Goal: Transaction & Acquisition: Obtain resource

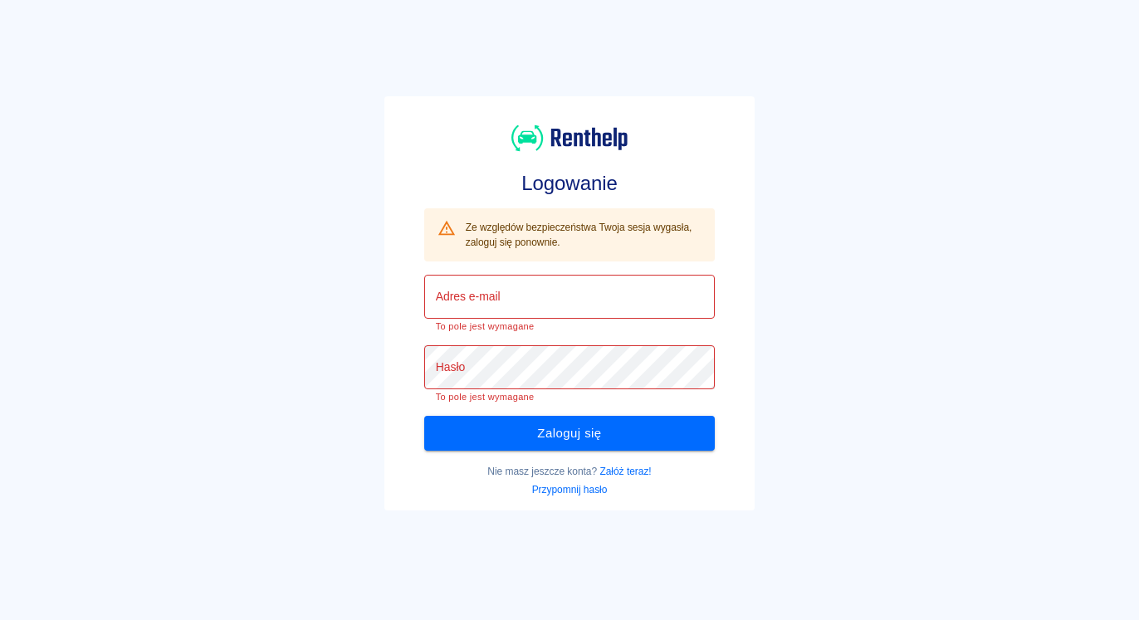
click at [487, 281] on input "Adres e-mail" at bounding box center [569, 297] width 291 height 44
click at [484, 311] on input "Adres e-mail" at bounding box center [569, 297] width 291 height 44
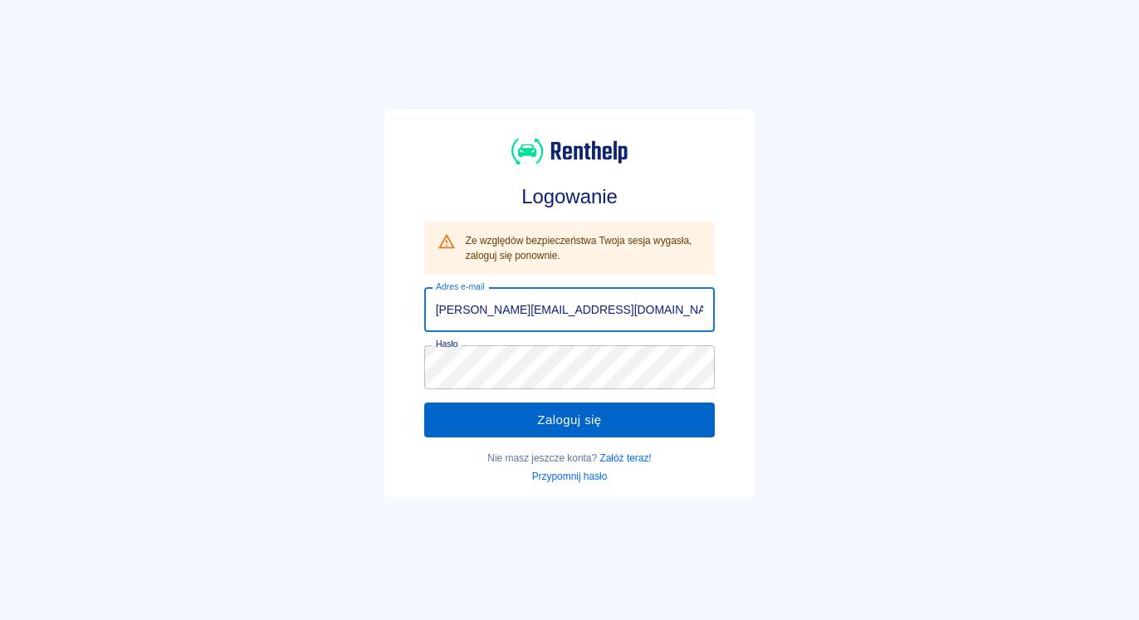
type input "krzysztof.przybyla01@wp.pl"
click at [508, 419] on button "Zaloguj się" at bounding box center [569, 420] width 291 height 35
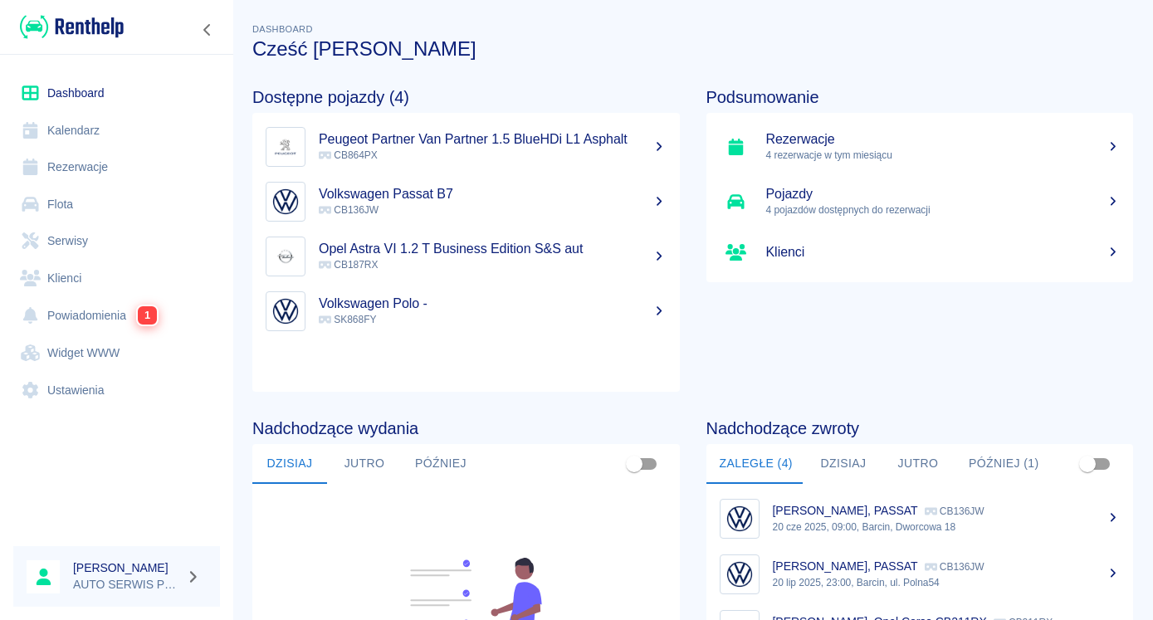
click at [810, 139] on h5 "Rezerwacje" at bounding box center [943, 139] width 355 height 17
click at [825, 142] on h5 "Rezerwacje" at bounding box center [943, 139] width 355 height 17
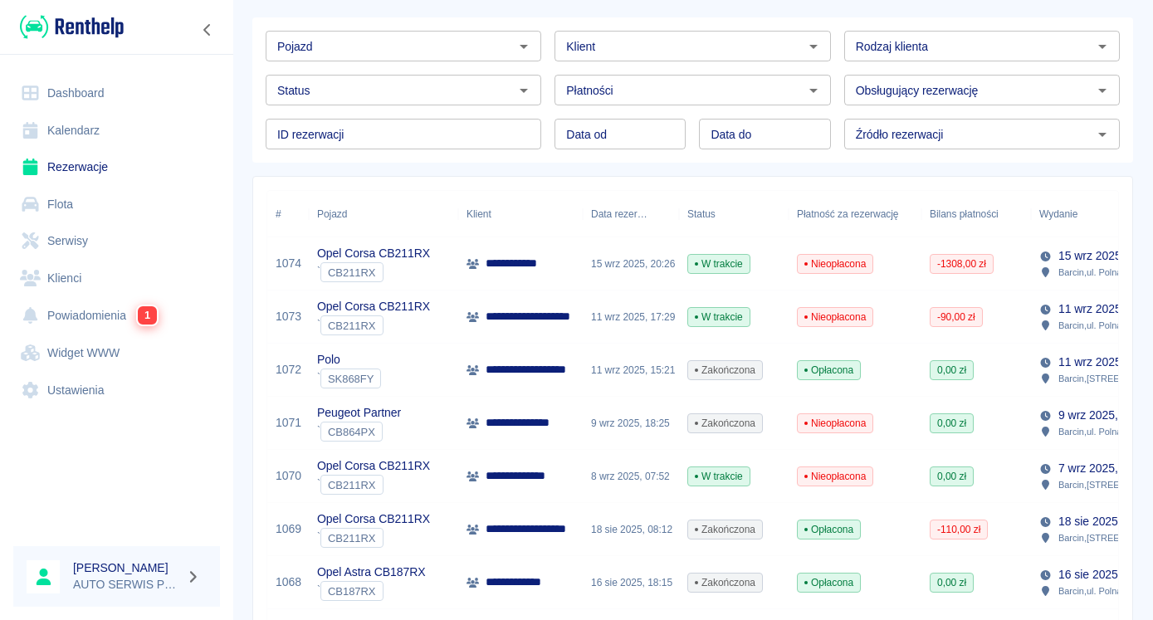
scroll to position [85, 0]
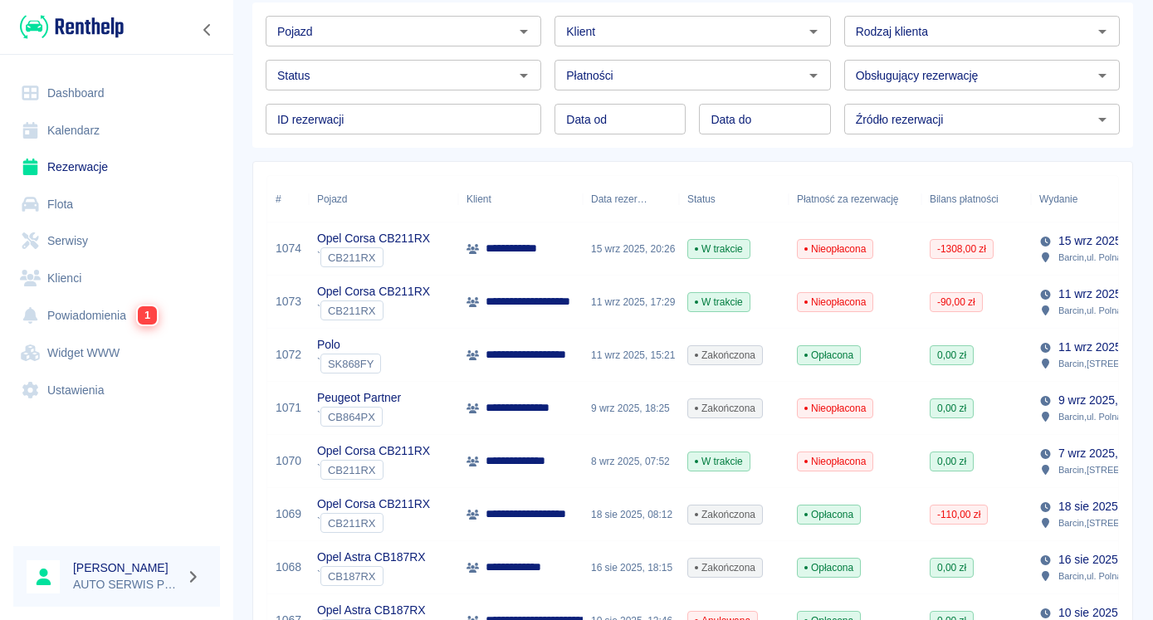
click at [562, 243] on div "**********" at bounding box center [520, 249] width 125 height 53
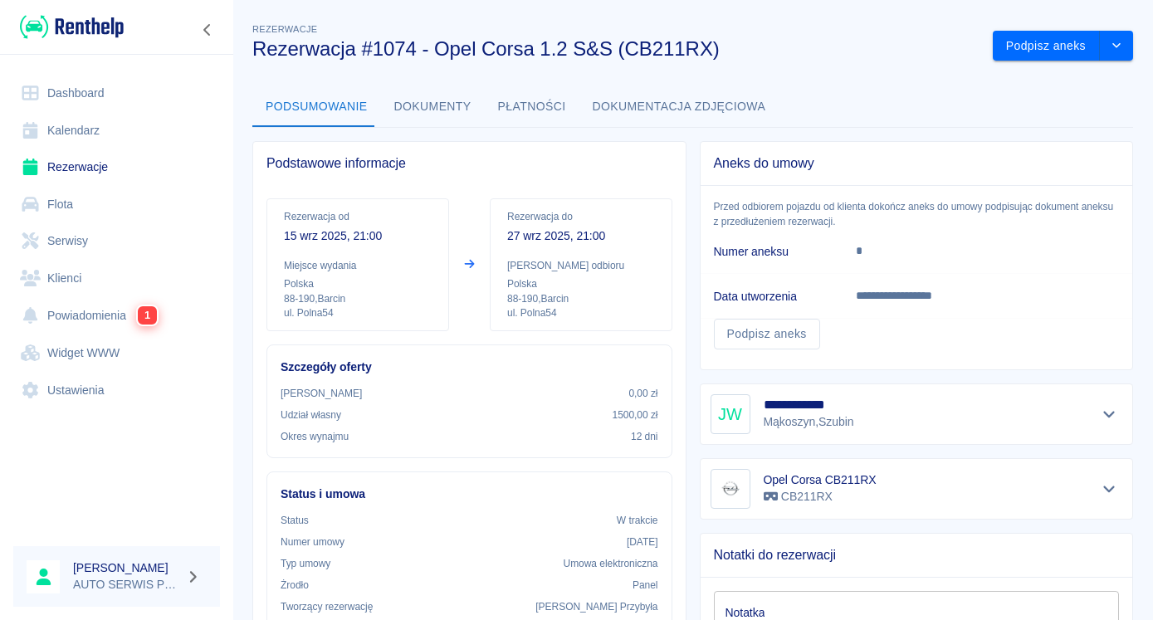
click at [418, 112] on button "Dokumenty" at bounding box center [433, 107] width 104 height 40
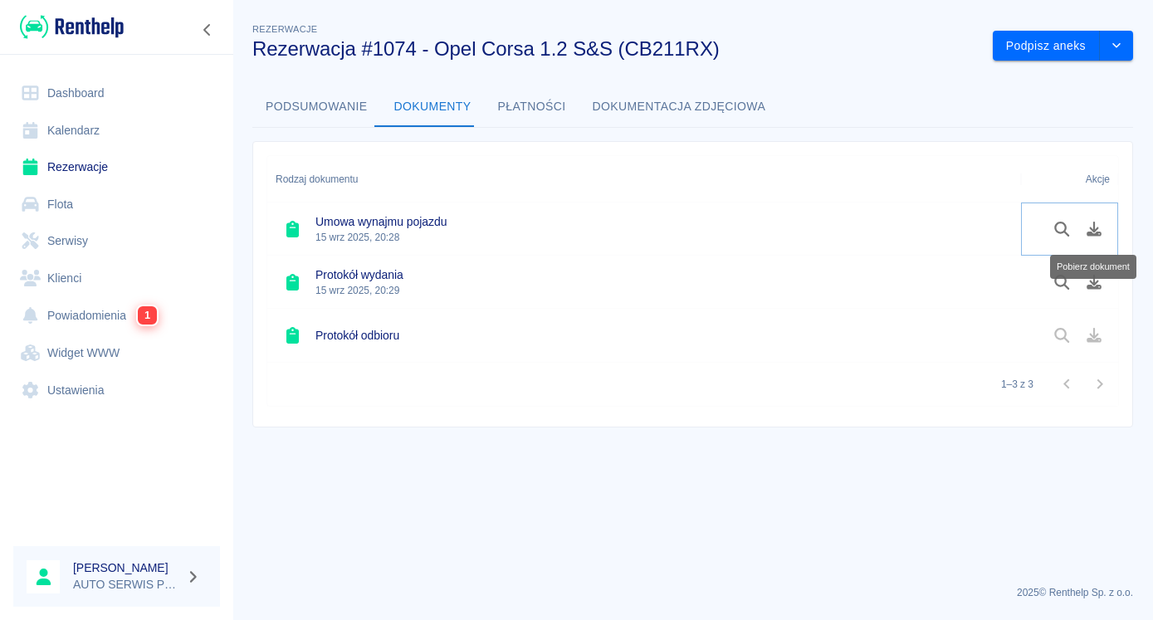
click at [1092, 230] on icon "Pobierz dokument" at bounding box center [1094, 229] width 15 height 15
click at [1095, 282] on icon "Pobierz dokument" at bounding box center [1094, 282] width 15 height 15
